Goal: Entertainment & Leisure: Consume media (video, audio)

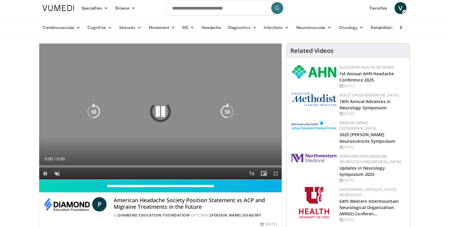
scroll to position [21, 0]
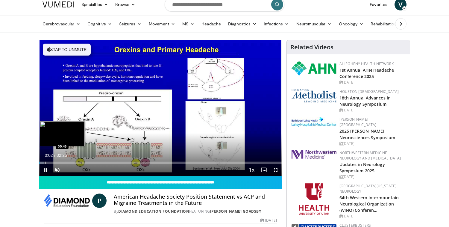
click at [45, 162] on div "Progress Bar" at bounding box center [45, 163] width 1 height 2
click at [50, 162] on div "Progress Bar" at bounding box center [50, 163] width 1 height 2
click at [55, 162] on div "Progress Bar" at bounding box center [55, 163] width 1 height 2
click at [61, 162] on div "Progress Bar" at bounding box center [61, 163] width 1 height 2
click at [69, 161] on div "Loaded : 10.71% 02:53 04:02" at bounding box center [160, 162] width 242 height 6
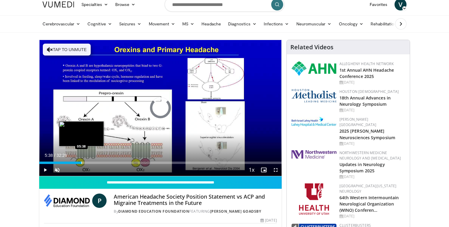
click at [81, 162] on div "Progress Bar" at bounding box center [81, 163] width 1 height 2
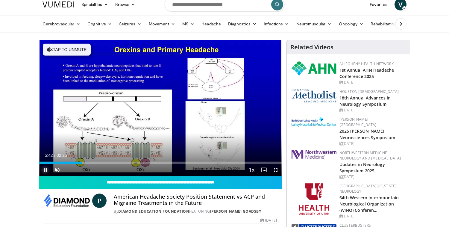
click at [44, 171] on span "Video Player" at bounding box center [45, 170] width 12 height 12
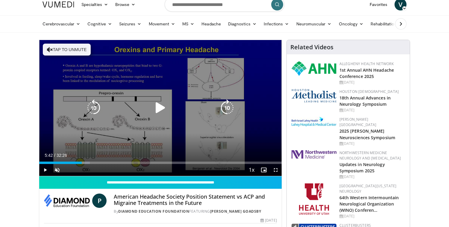
click at [153, 111] on icon "Video Player" at bounding box center [160, 108] width 17 height 17
click at [227, 107] on icon "Video Player" at bounding box center [227, 108] width 17 height 17
click at [226, 110] on icon "Video Player" at bounding box center [227, 108] width 17 height 17
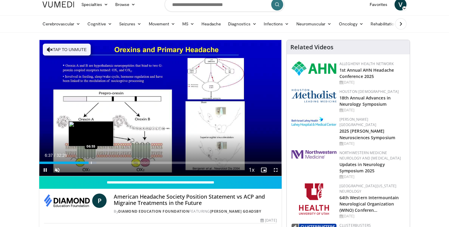
click at [91, 163] on div "Progress Bar" at bounding box center [91, 163] width 1 height 2
click at [97, 164] on div "Progress Bar" at bounding box center [97, 163] width 1 height 2
click at [101, 164] on div "Progress Bar" at bounding box center [101, 163] width 1 height 2
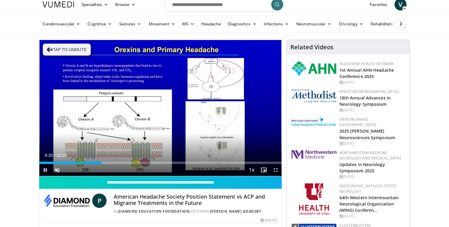
click at [111, 164] on div "Current Time 8:20 / Duration 32:26 Pause Skip Backward Skip Forward Unmute Load…" at bounding box center [160, 170] width 242 height 12
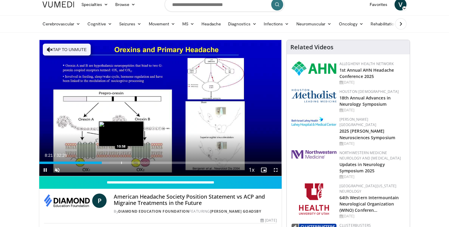
click at [121, 164] on div "Progress Bar" at bounding box center [121, 163] width 1 height 2
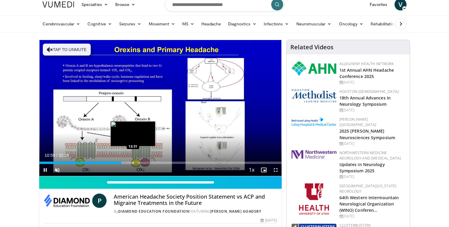
click at [133, 163] on div "Progress Bar" at bounding box center [133, 163] width 1 height 2
click at [128, 162] on div "Progress Bar" at bounding box center [128, 163] width 1 height 2
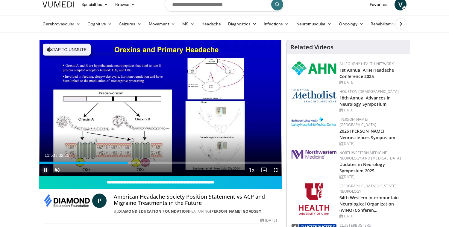
click at [43, 171] on span "Video Player" at bounding box center [45, 170] width 12 height 12
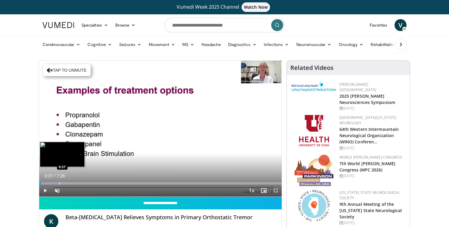
click at [59, 183] on div "Progress Bar" at bounding box center [59, 183] width 1 height 2
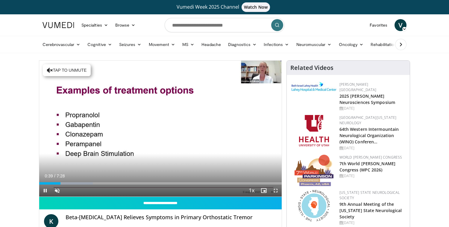
click at [67, 185] on div "Current Time 0:39 / Duration 7:28 Pause Skip Backward Skip Forward Unmute Loade…" at bounding box center [160, 191] width 242 height 12
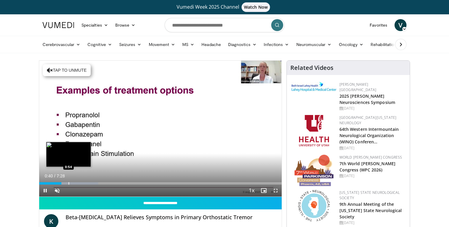
click at [68, 183] on div "Loaded : 24.33% 0:40 0:54" at bounding box center [160, 183] width 242 height 2
click at [76, 183] on div "Progress Bar" at bounding box center [76, 183] width 1 height 2
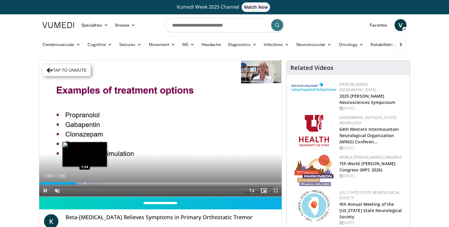
click at [85, 182] on div "Progress Bar" at bounding box center [85, 183] width 1 height 2
click at [97, 182] on div "Progress Bar" at bounding box center [97, 183] width 1 height 2
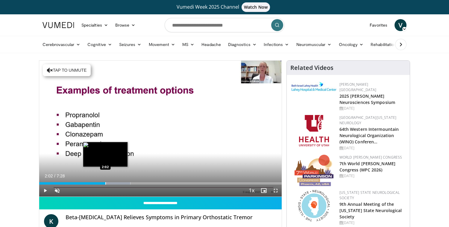
click at [105, 182] on div "Loaded : 37.61% 2:02 2:02" at bounding box center [160, 182] width 242 height 6
click at [116, 183] on div "Progress Bar" at bounding box center [116, 183] width 1 height 2
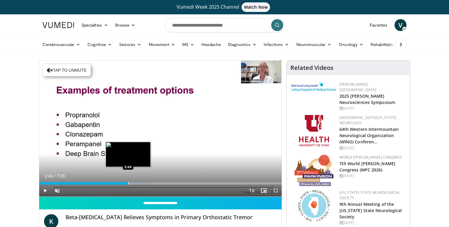
click at [128, 182] on div "Progress Bar" at bounding box center [128, 183] width 1 height 2
click at [138, 182] on div "Loaded : 50.89% 2:45 3:02" at bounding box center [160, 182] width 242 height 6
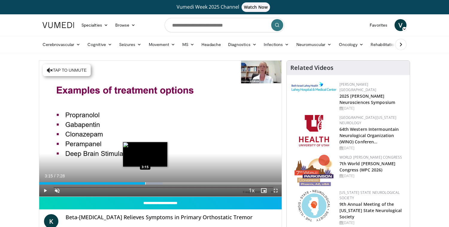
click at [145, 183] on div "Progress Bar" at bounding box center [145, 183] width 1 height 2
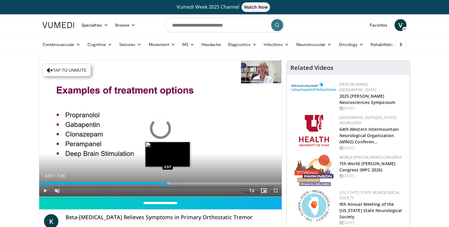
click at [167, 184] on div "Progress Bar" at bounding box center [167, 183] width 1 height 2
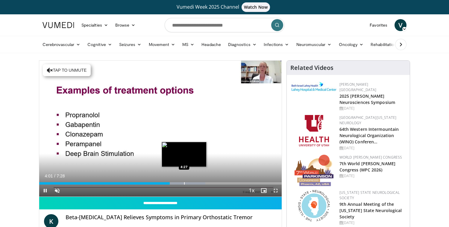
click at [184, 184] on div "Progress Bar" at bounding box center [184, 183] width 1 height 2
click at [195, 183] on div "Progress Bar" at bounding box center [195, 183] width 1 height 2
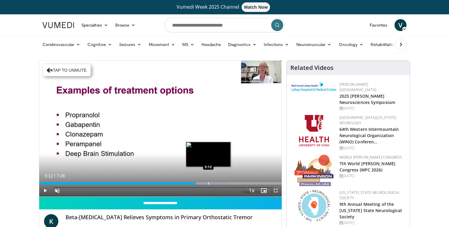
click at [208, 183] on div "Progress Bar" at bounding box center [208, 183] width 1 height 2
click at [214, 183] on div "Progress Bar" at bounding box center [214, 183] width 1 height 2
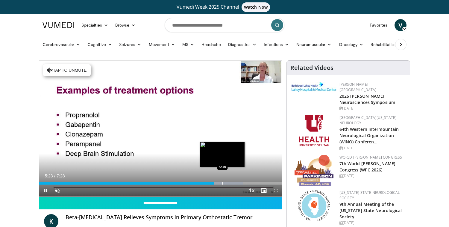
click at [223, 182] on div "Progress Bar" at bounding box center [222, 183] width 1 height 2
click at [234, 182] on div "Loaded : 89.25% 6:00 6:00" at bounding box center [160, 183] width 242 height 2
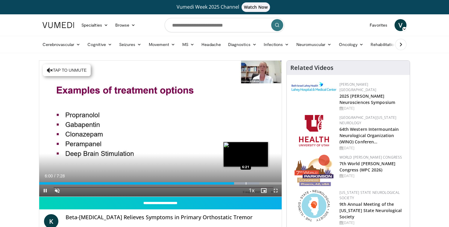
click at [246, 183] on div "Progress Bar" at bounding box center [246, 183] width 1 height 2
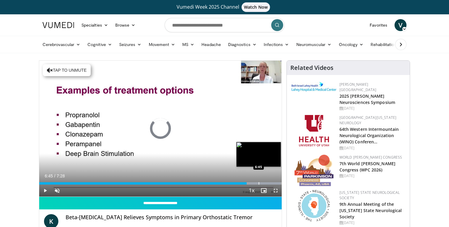
click at [258, 182] on div "Loaded : 99.59% 6:23 6:45" at bounding box center [160, 182] width 242 height 6
click at [270, 183] on div "Progress Bar" at bounding box center [270, 183] width 1 height 2
